Goal: Task Accomplishment & Management: Use online tool/utility

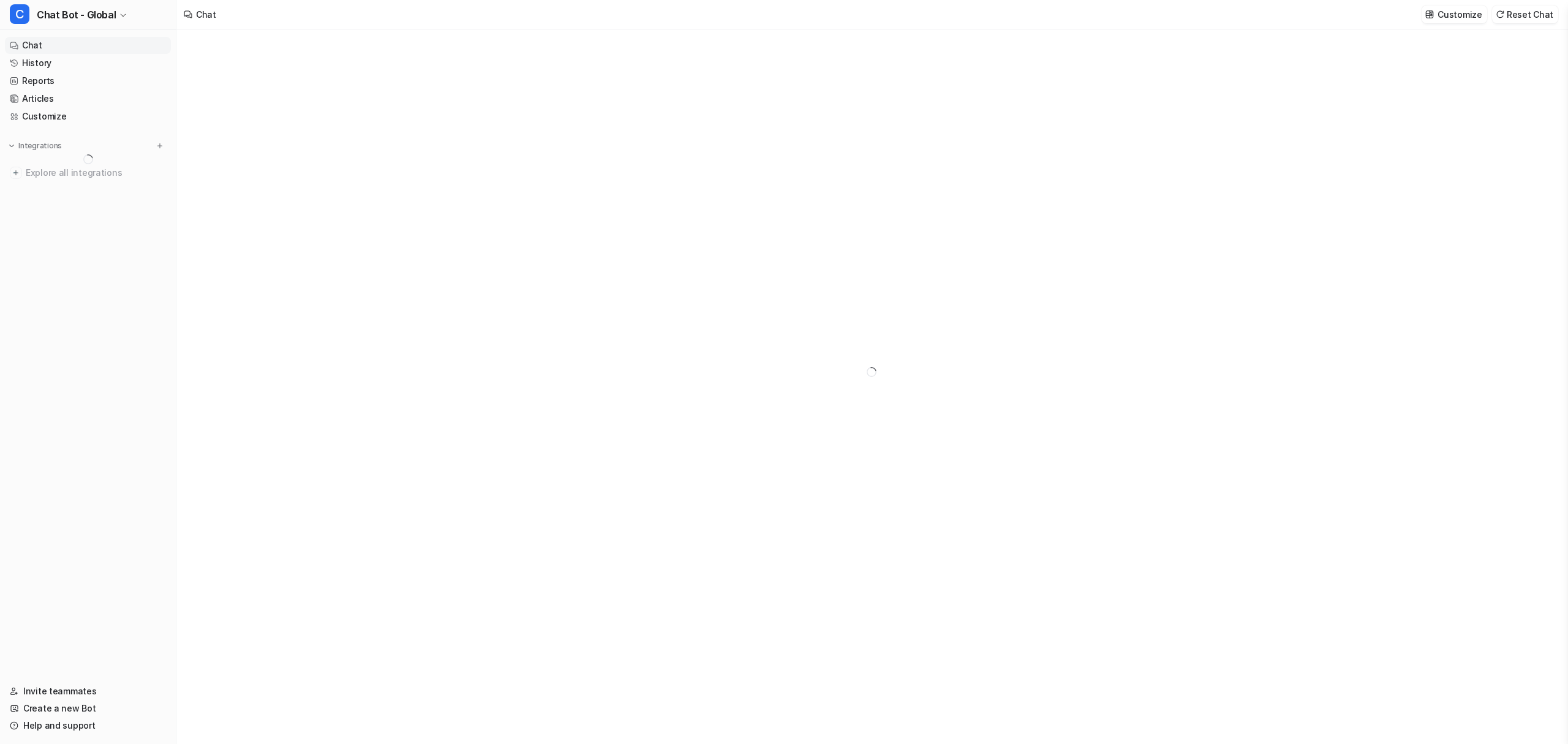
type textarea "**********"
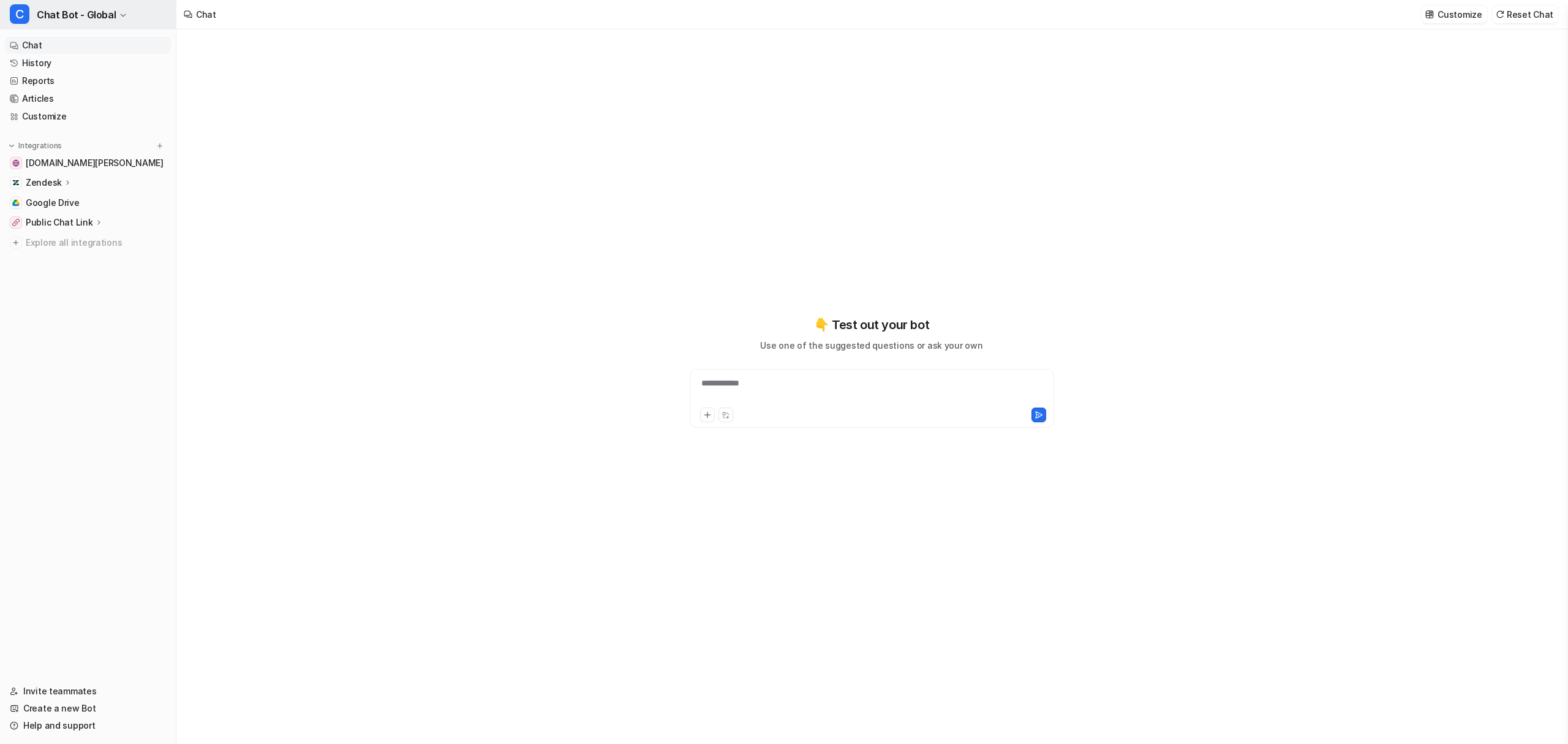
click at [95, 22] on span "Chat Bot - Global" at bounding box center [76, 14] width 79 height 17
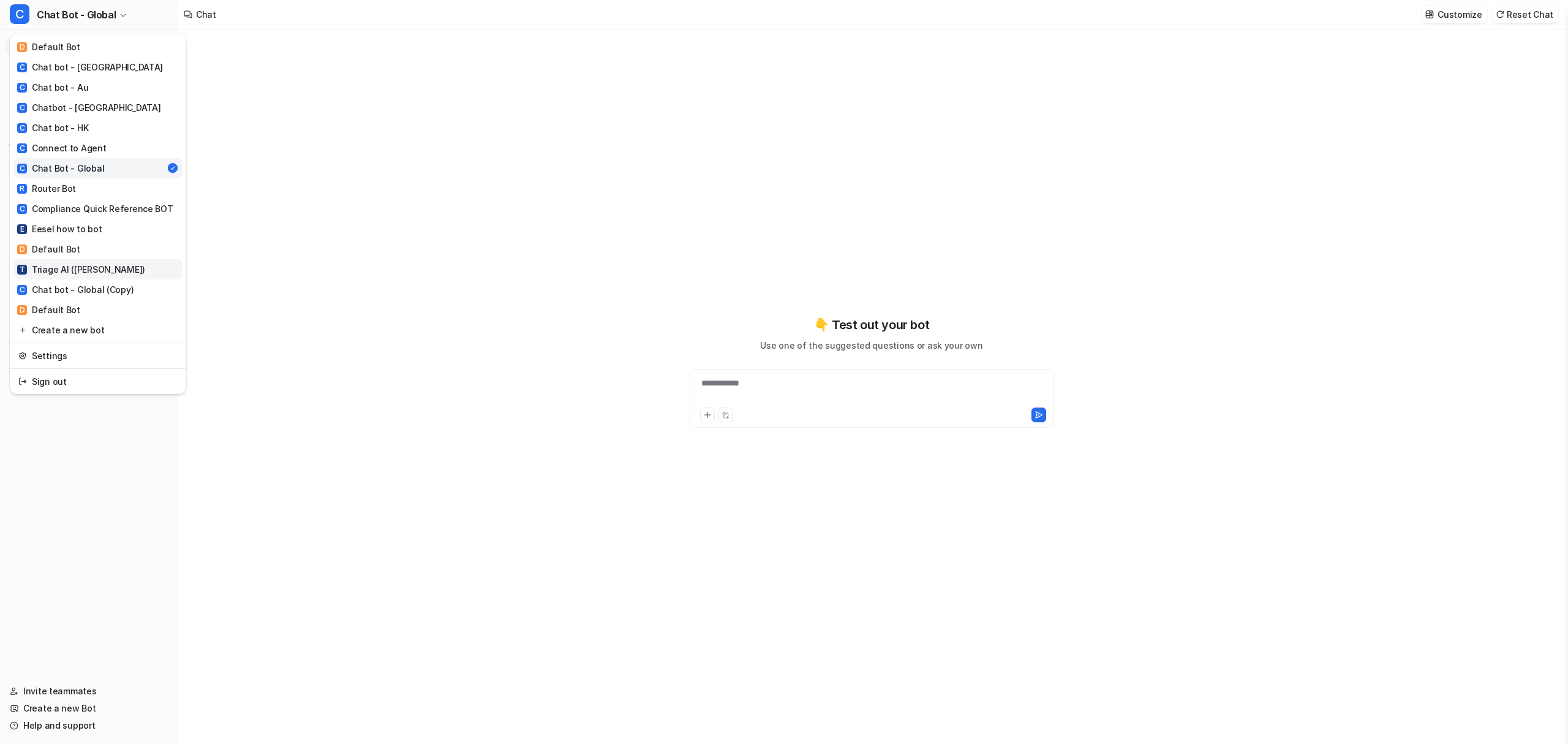
click at [106, 268] on link "T Triage AI ([PERSON_NAME])" at bounding box center [98, 269] width 169 height 20
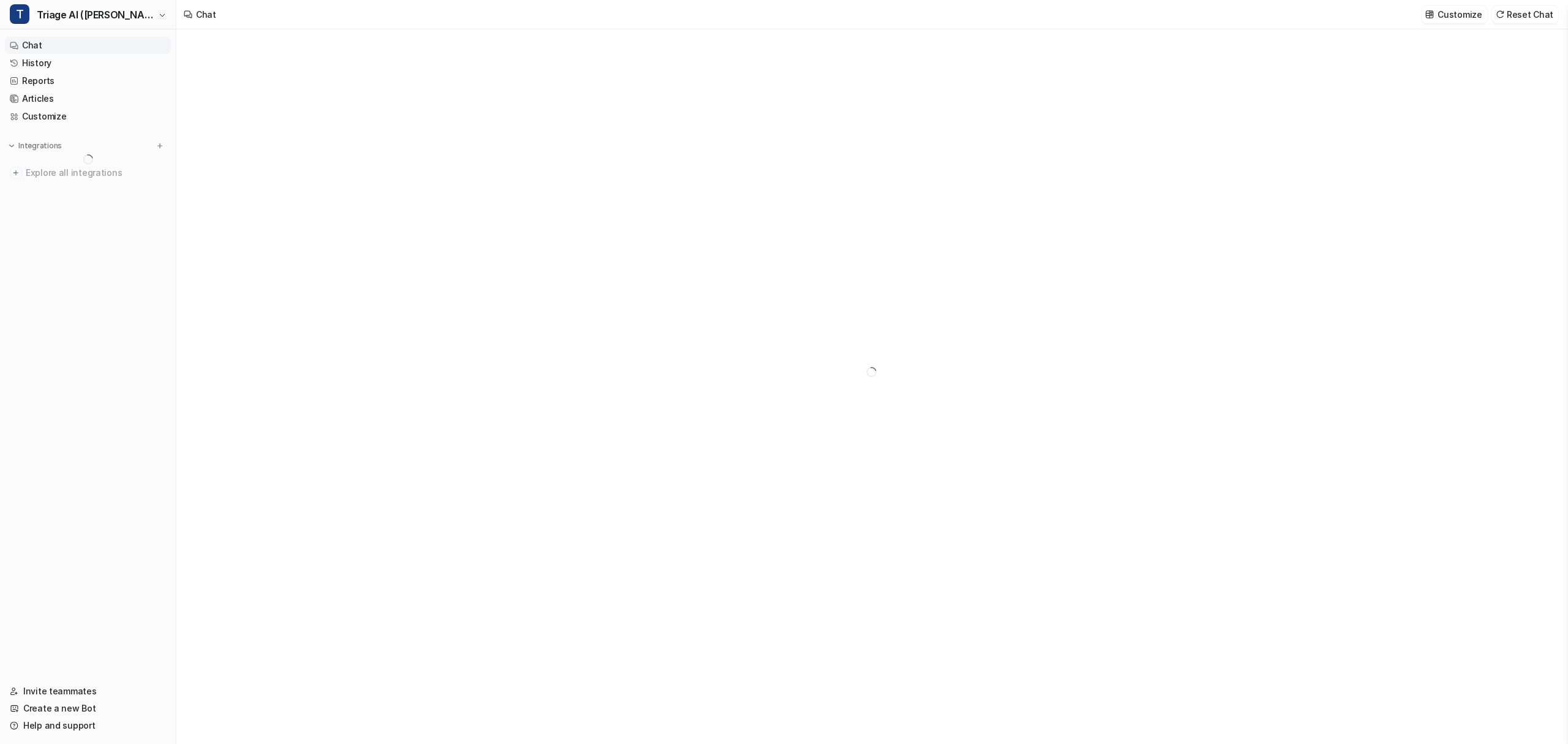
type textarea "**********"
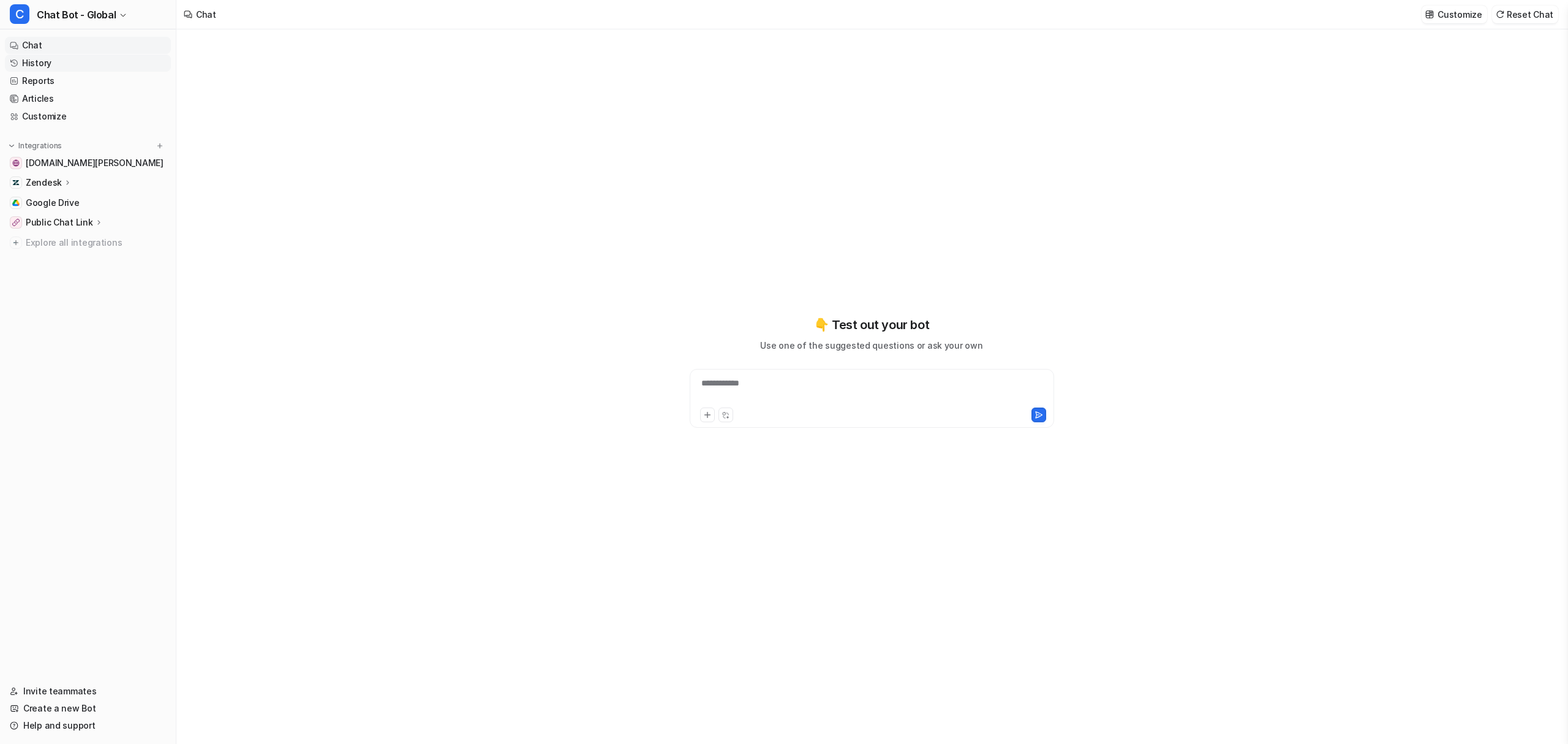
click at [67, 69] on link "History" at bounding box center [87, 63] width 166 height 17
click at [108, 6] on span "Chat Bot - Global" at bounding box center [76, 14] width 79 height 17
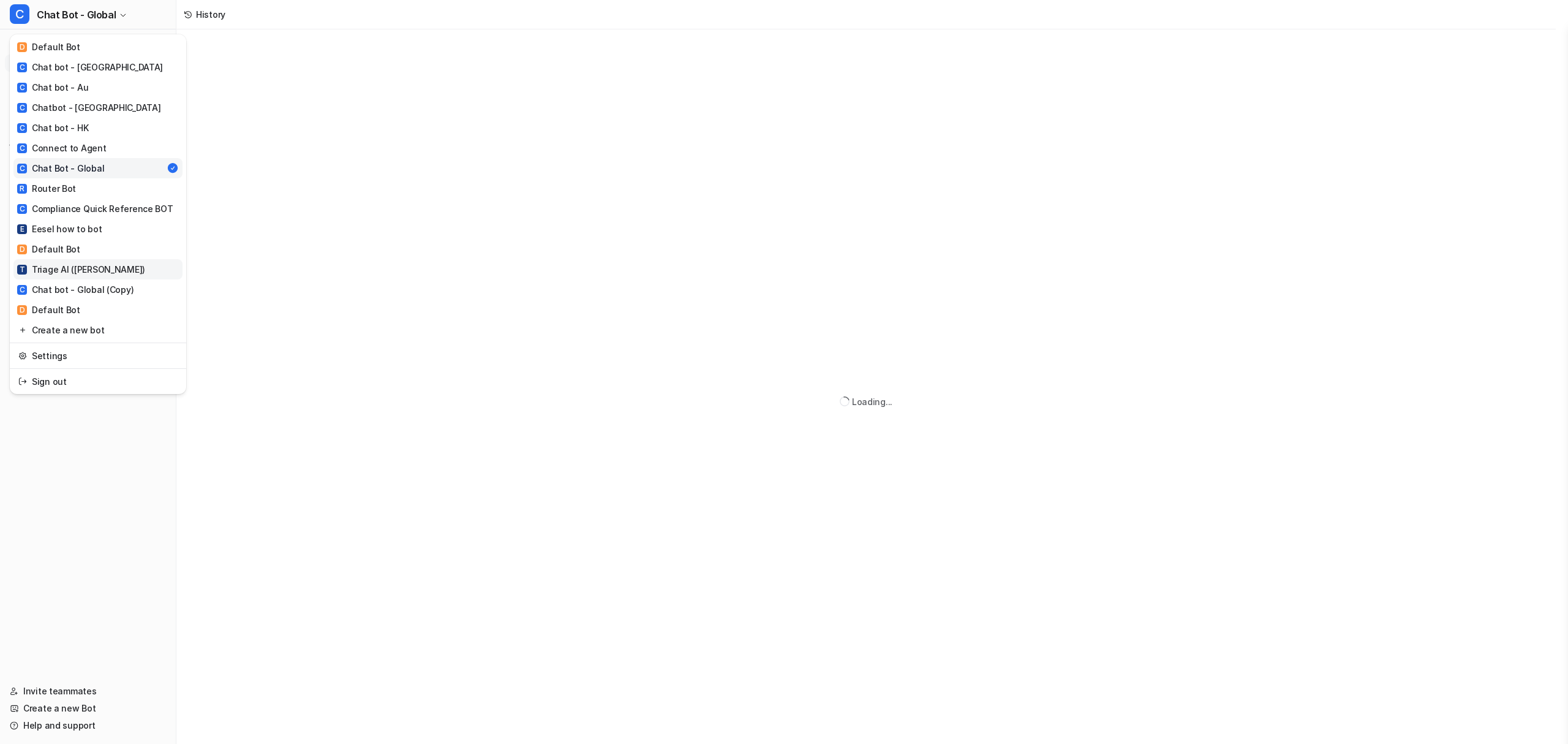
click at [83, 259] on link "T Triage AI ([PERSON_NAME])" at bounding box center [98, 269] width 169 height 20
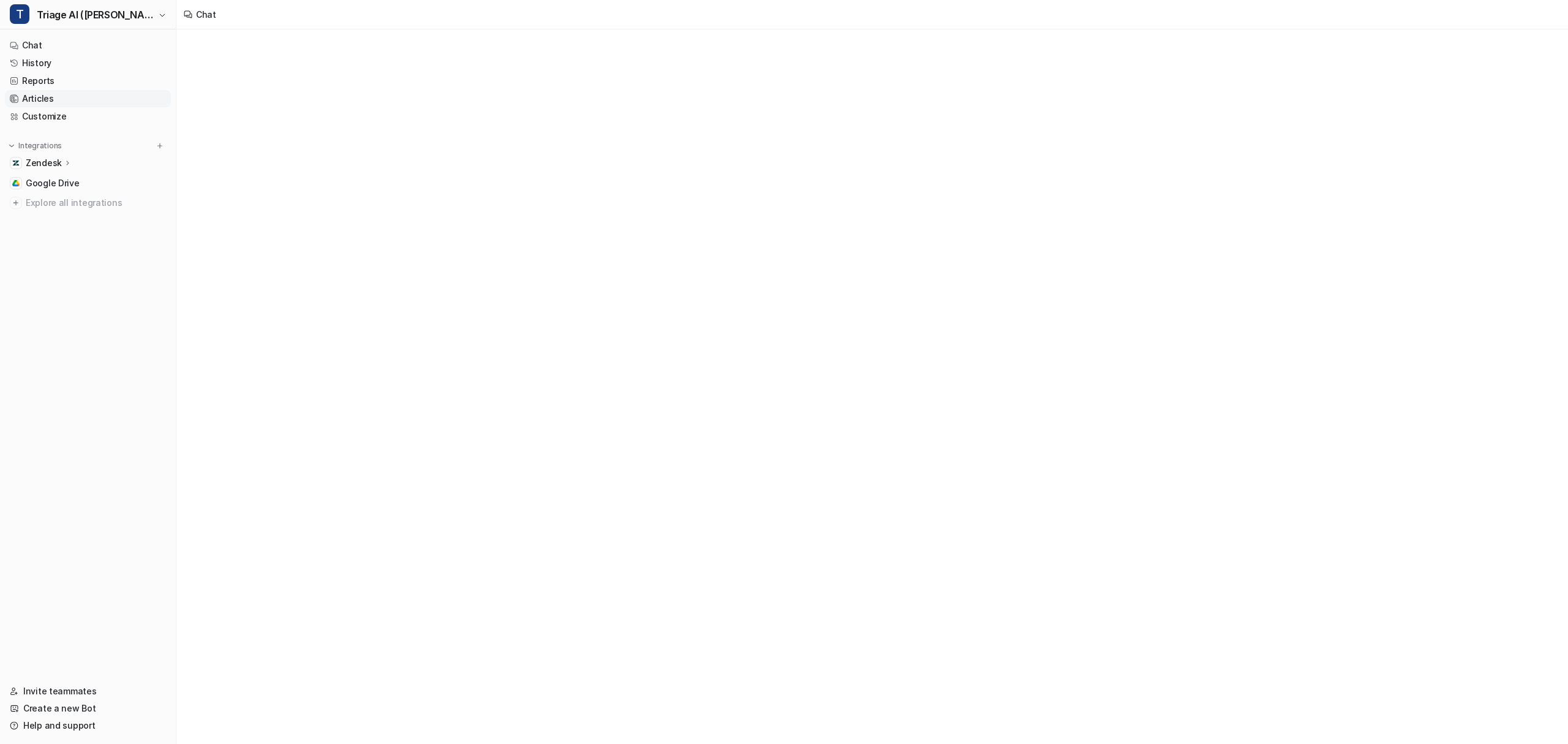
click at [62, 99] on link "Articles" at bounding box center [87, 99] width 166 height 17
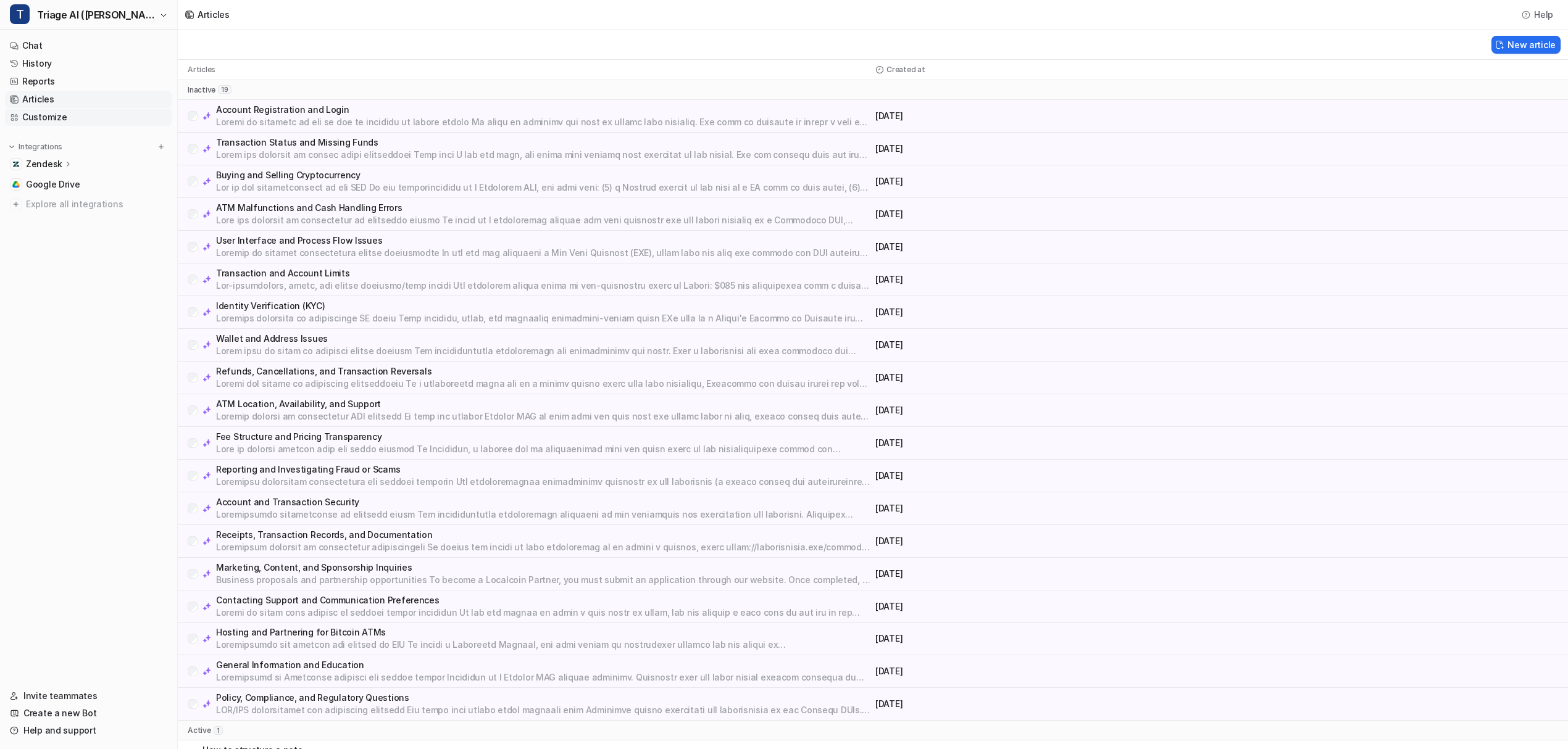
click at [79, 122] on link "Customize" at bounding box center [88, 118] width 167 height 17
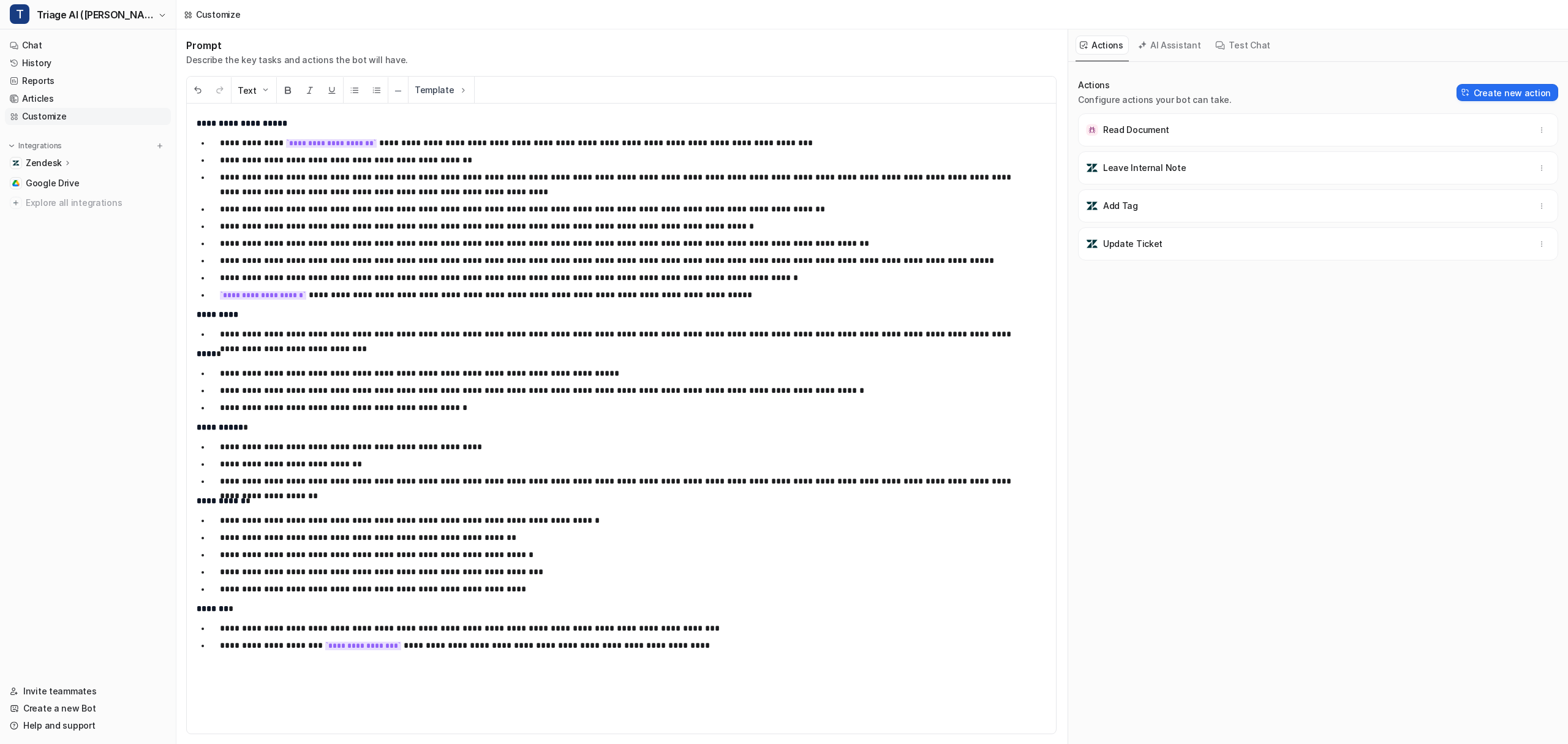
click at [62, 157] on div "Zendesk" at bounding box center [49, 163] width 47 height 12
click at [70, 215] on link "AI Agent" at bounding box center [95, 216] width 153 height 17
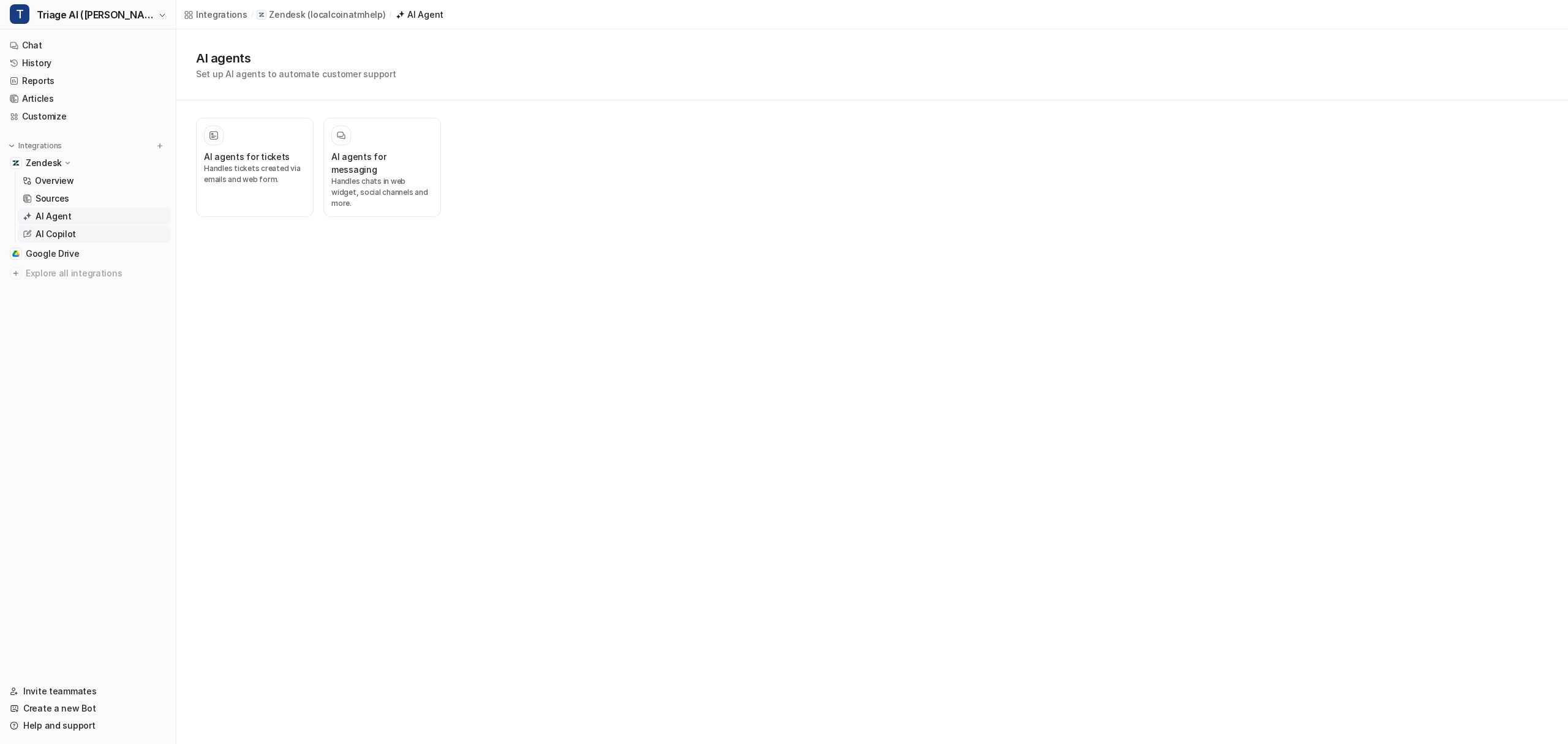
click at [81, 229] on link "AI Copilot" at bounding box center [95, 235] width 153 height 17
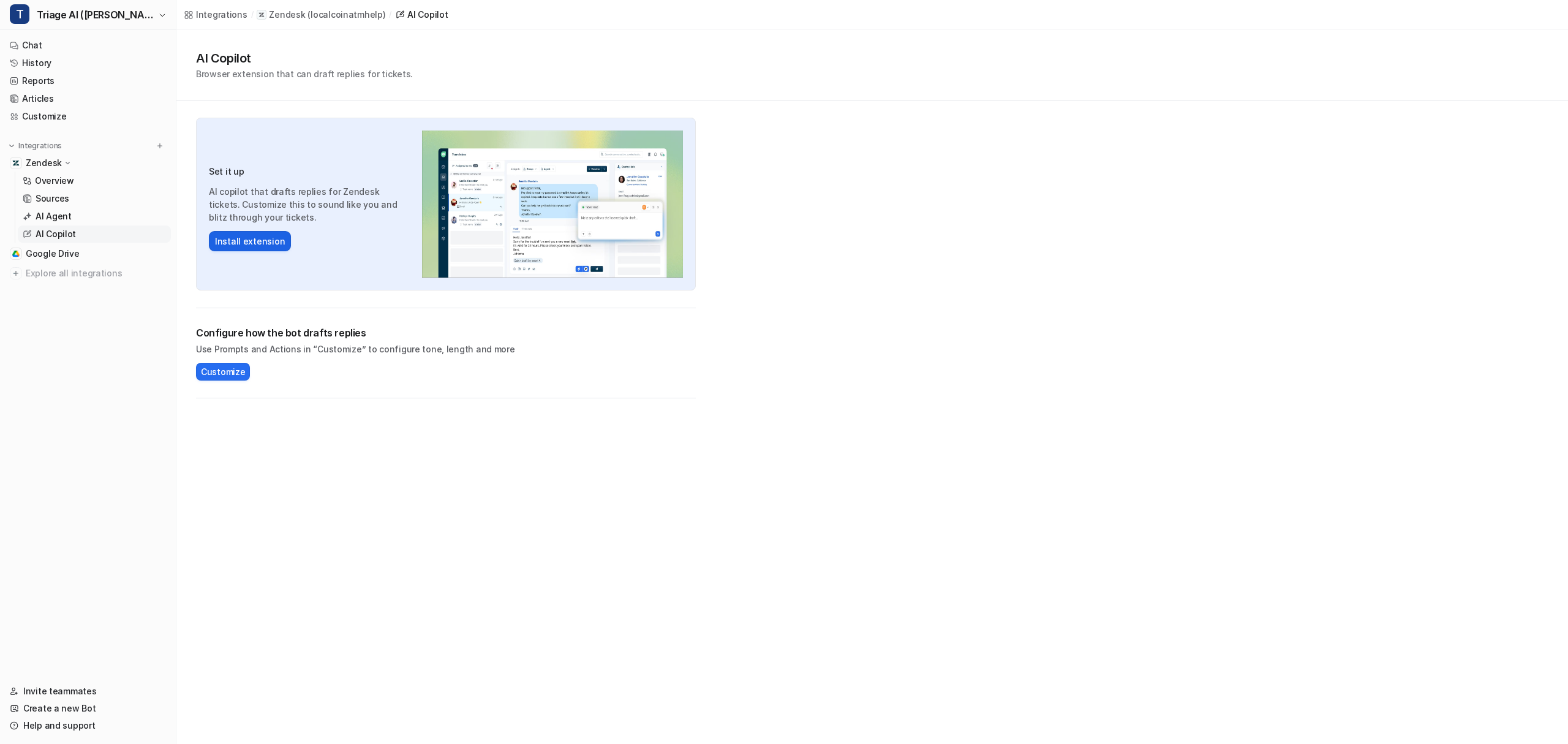
click at [237, 240] on button "Install extension" at bounding box center [250, 240] width 82 height 20
